Goal: Information Seeking & Learning: Understand process/instructions

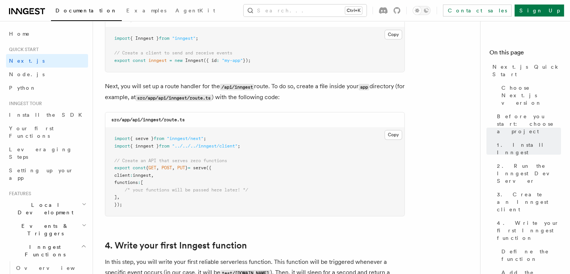
scroll to position [1001, 0]
click at [403, 132] on pre "import { serve } from "inngest/next" ; import { inngest } from "../../../innges…" at bounding box center [254, 171] width 299 height 88
click at [396, 132] on button "Copy Copied" at bounding box center [393, 134] width 18 height 10
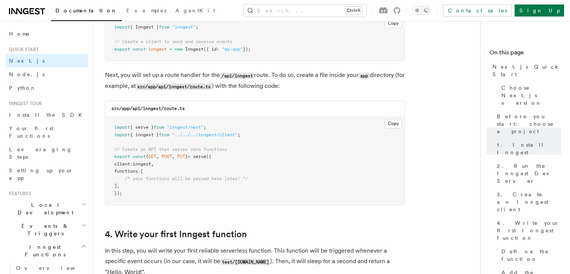
scroll to position [1013, 0]
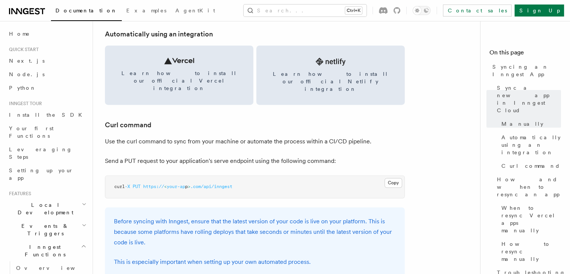
scroll to position [1048, 0]
drag, startPoint x: 0, startPoint y: 0, endPoint x: 172, endPoint y: 138, distance: 220.5
click at [172, 138] on article "Platform Deployment Syncing an Inngest App After deploying your code to a hosti…" at bounding box center [289, 219] width 369 height 2471
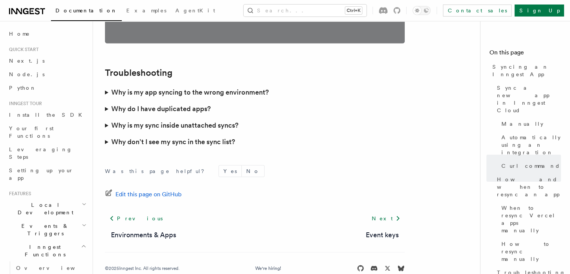
scroll to position [2215, 0]
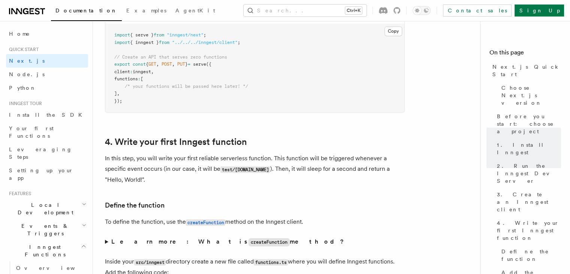
scroll to position [1105, 0]
